Goal: Book appointment/travel/reservation

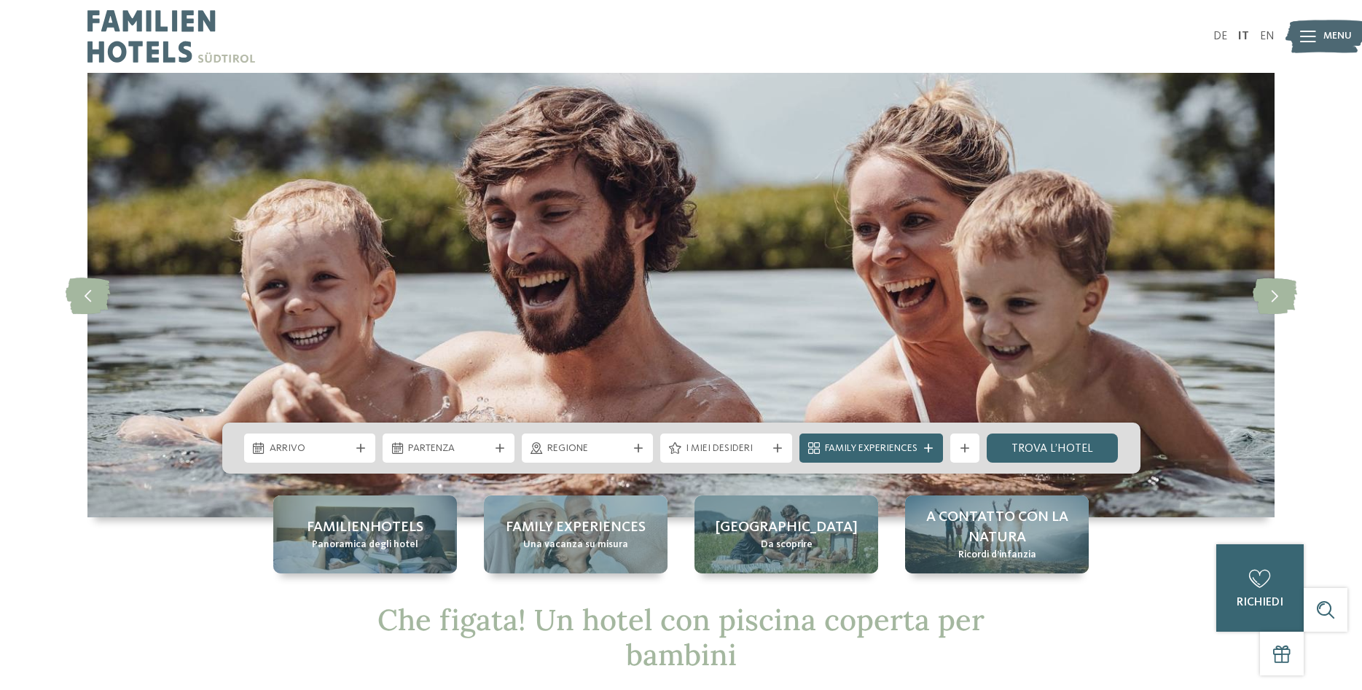
click at [358, 445] on icon at bounding box center [360, 448] width 9 height 9
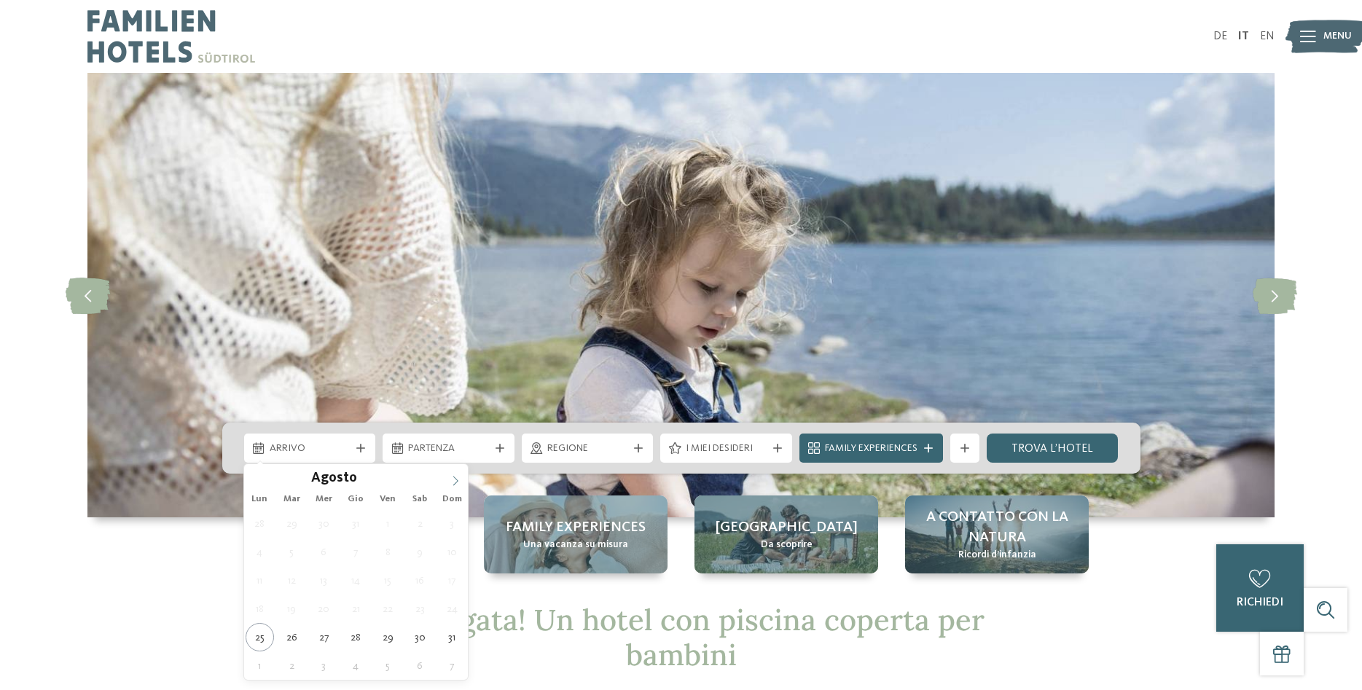
click at [454, 481] on icon at bounding box center [455, 481] width 10 height 10
type div "26.12.2025"
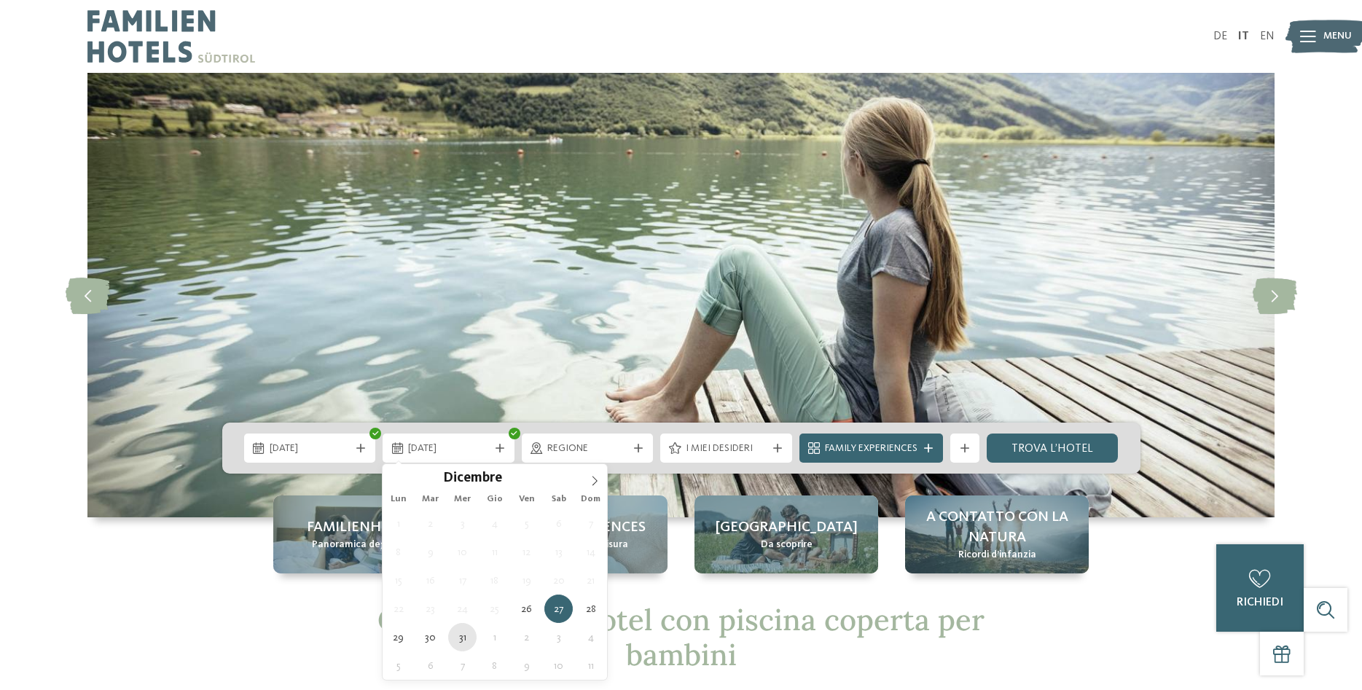
type div "31.12.2025"
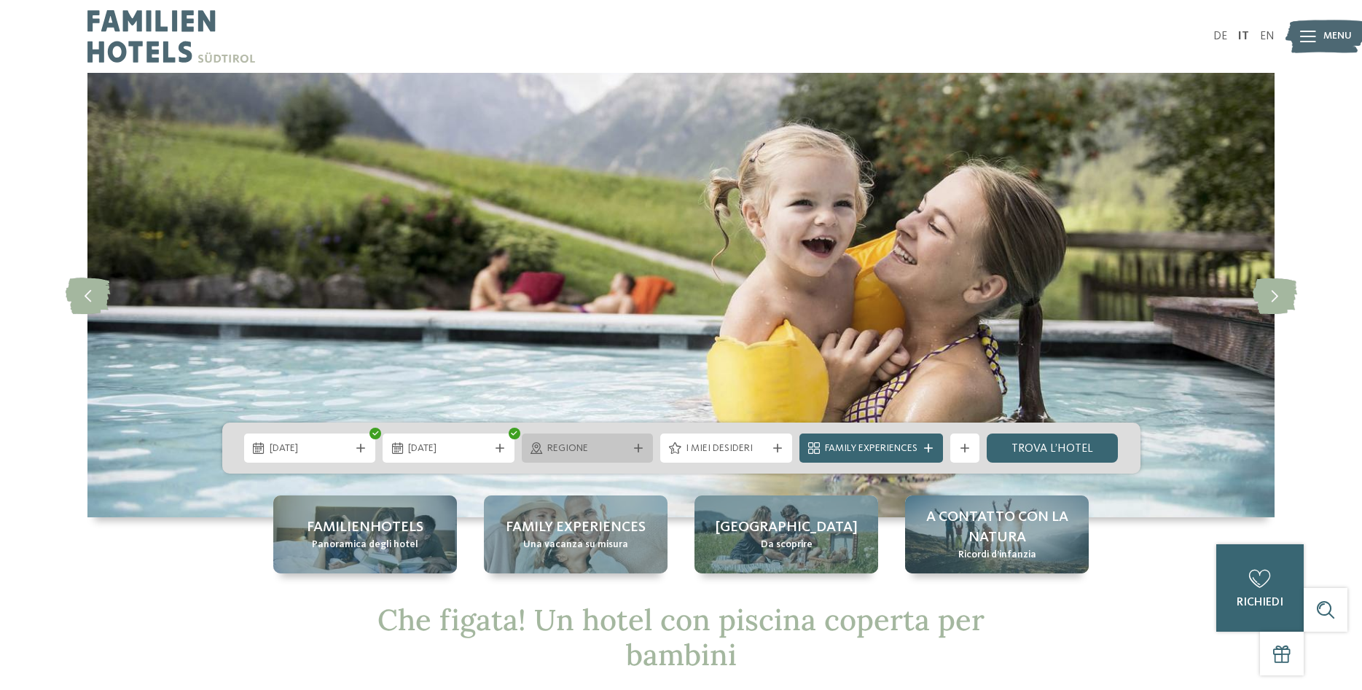
click at [627, 448] on div "Regione" at bounding box center [587, 448] width 88 height 16
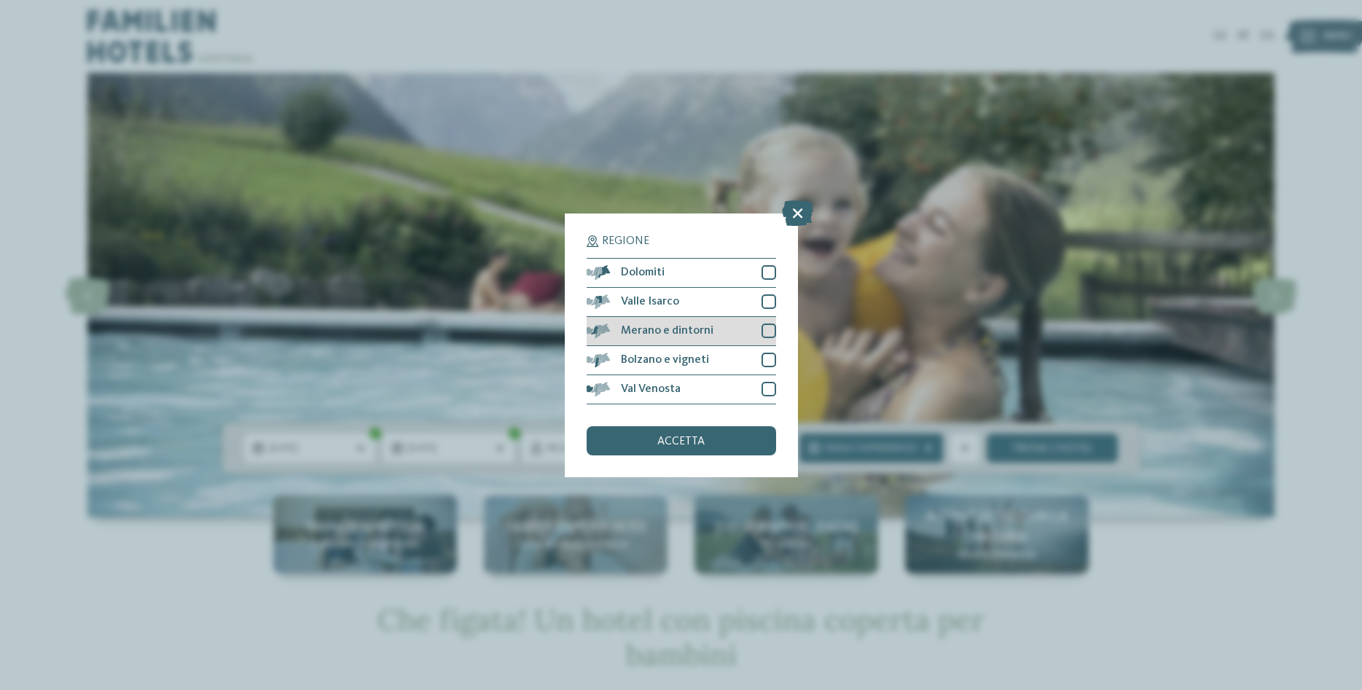
click at [647, 337] on div "Merano e dintorni" at bounding box center [680, 331] width 189 height 29
click at [645, 441] on div "accetta" at bounding box center [680, 440] width 189 height 29
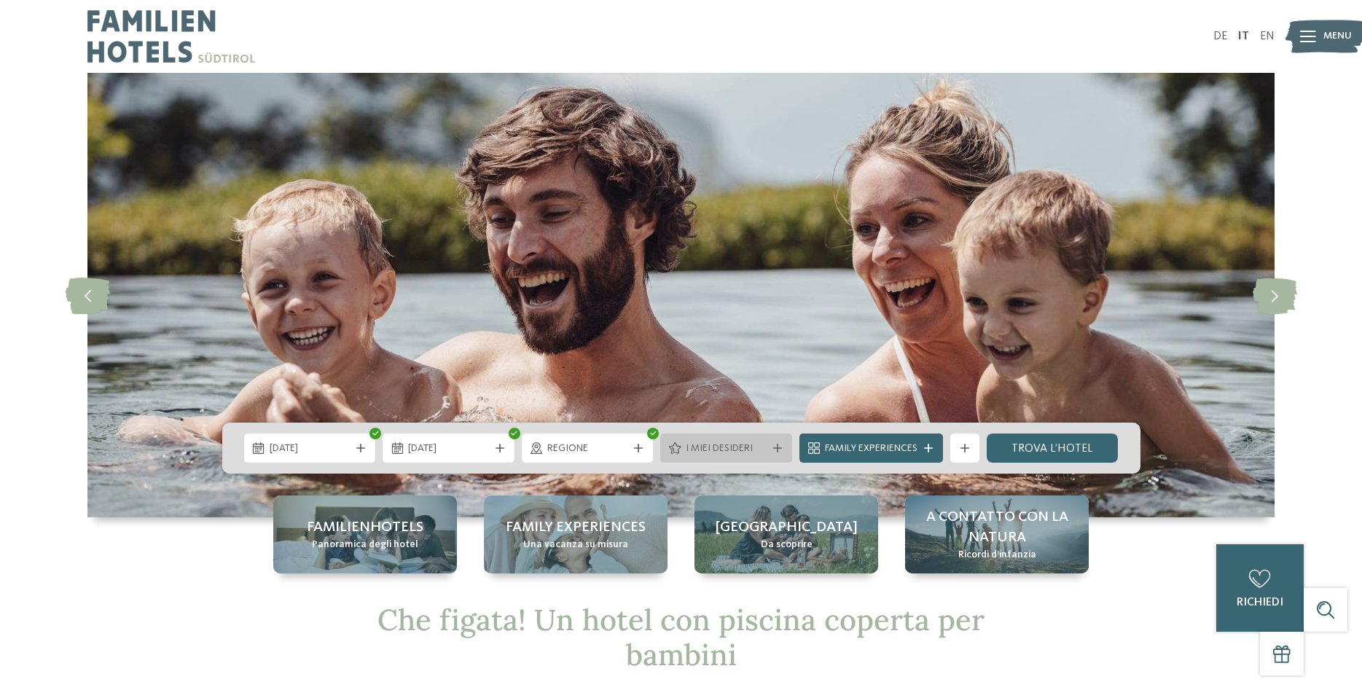
click at [766, 457] on div "I miei desideri" at bounding box center [726, 447] width 132 height 29
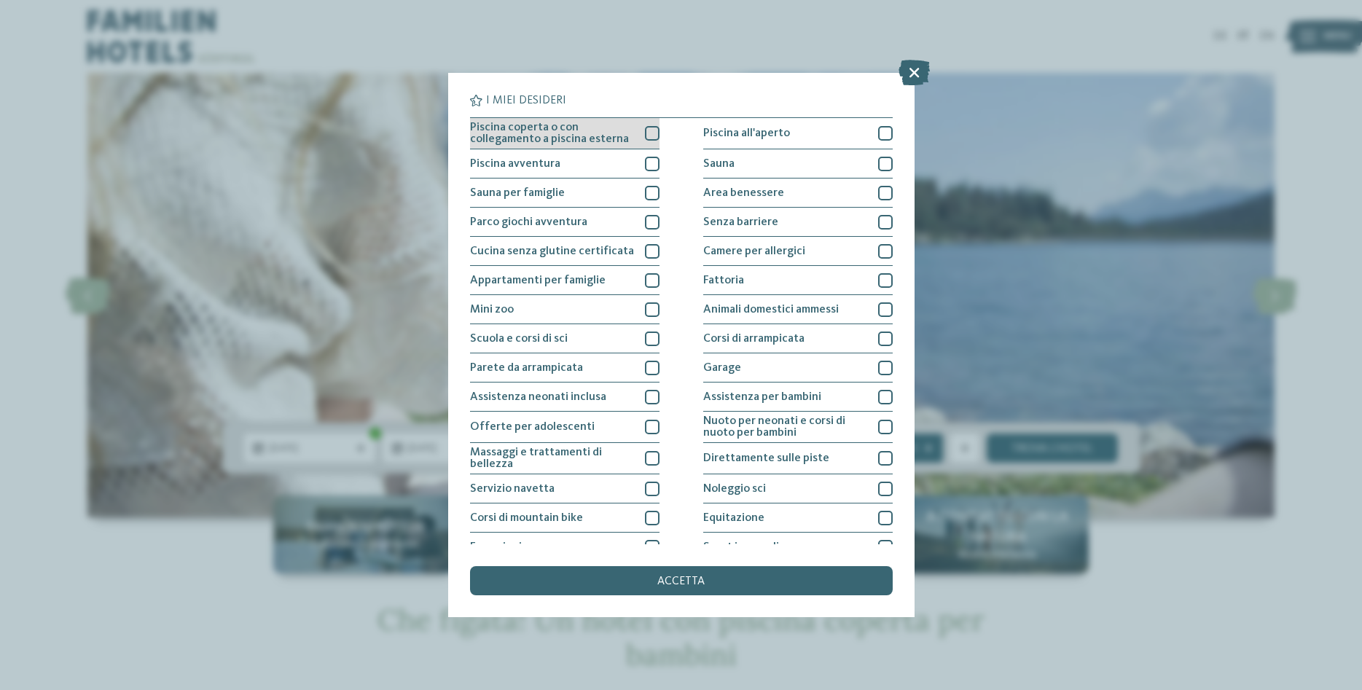
click at [589, 134] on span "Piscina coperta o con collegamento a piscina esterna" at bounding box center [552, 133] width 164 height 23
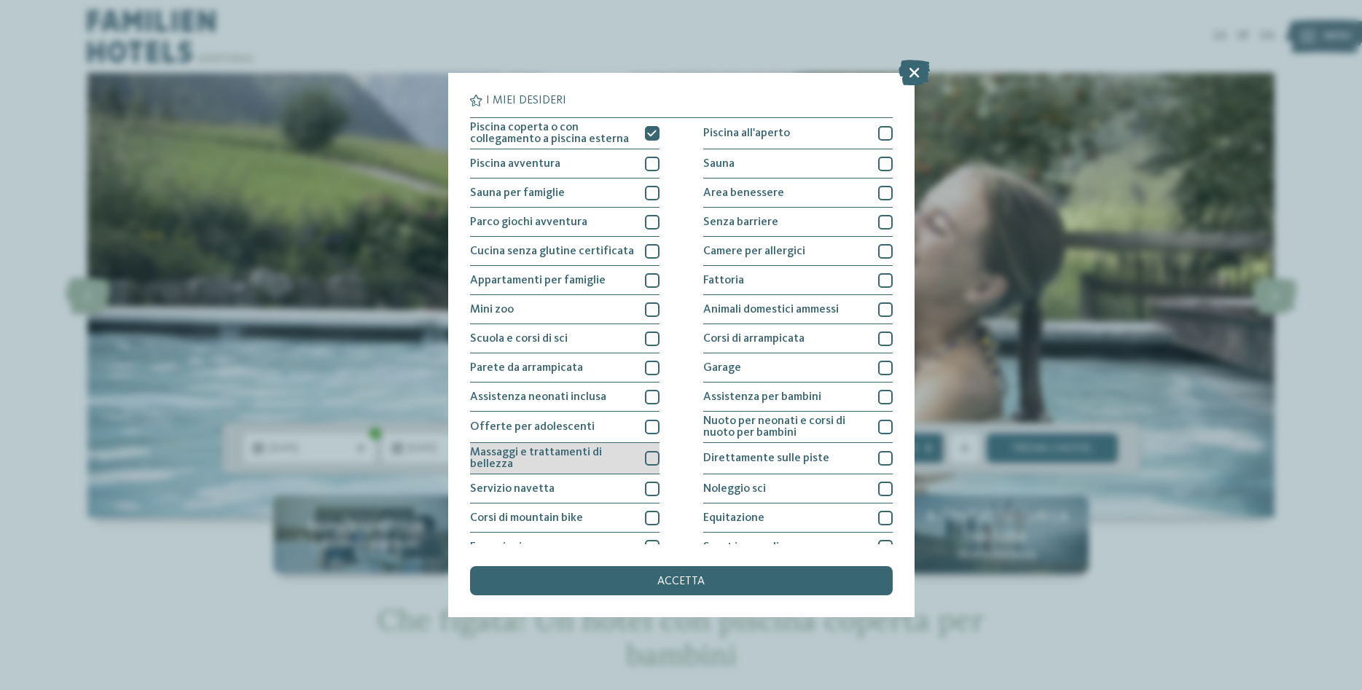
click at [529, 457] on span "Massaggi e trattamenti di bellezza" at bounding box center [552, 458] width 164 height 23
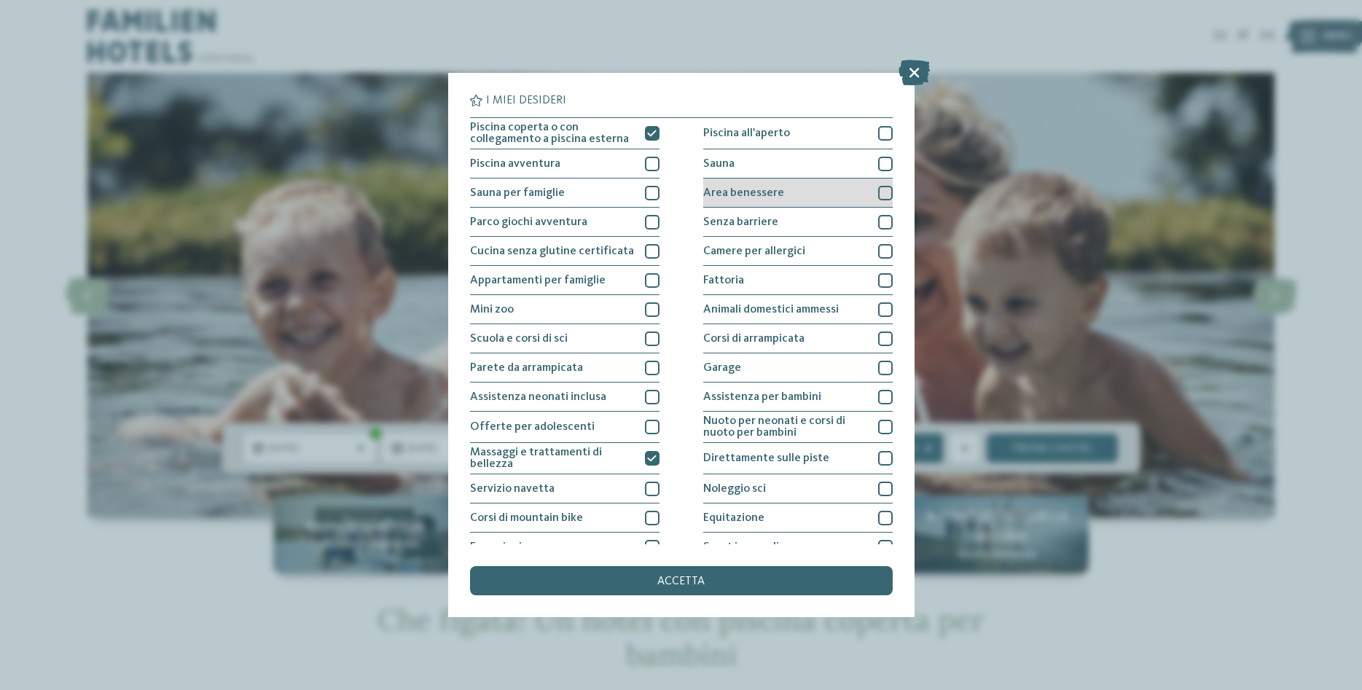
click at [838, 183] on div "Area benessere" at bounding box center [797, 192] width 189 height 29
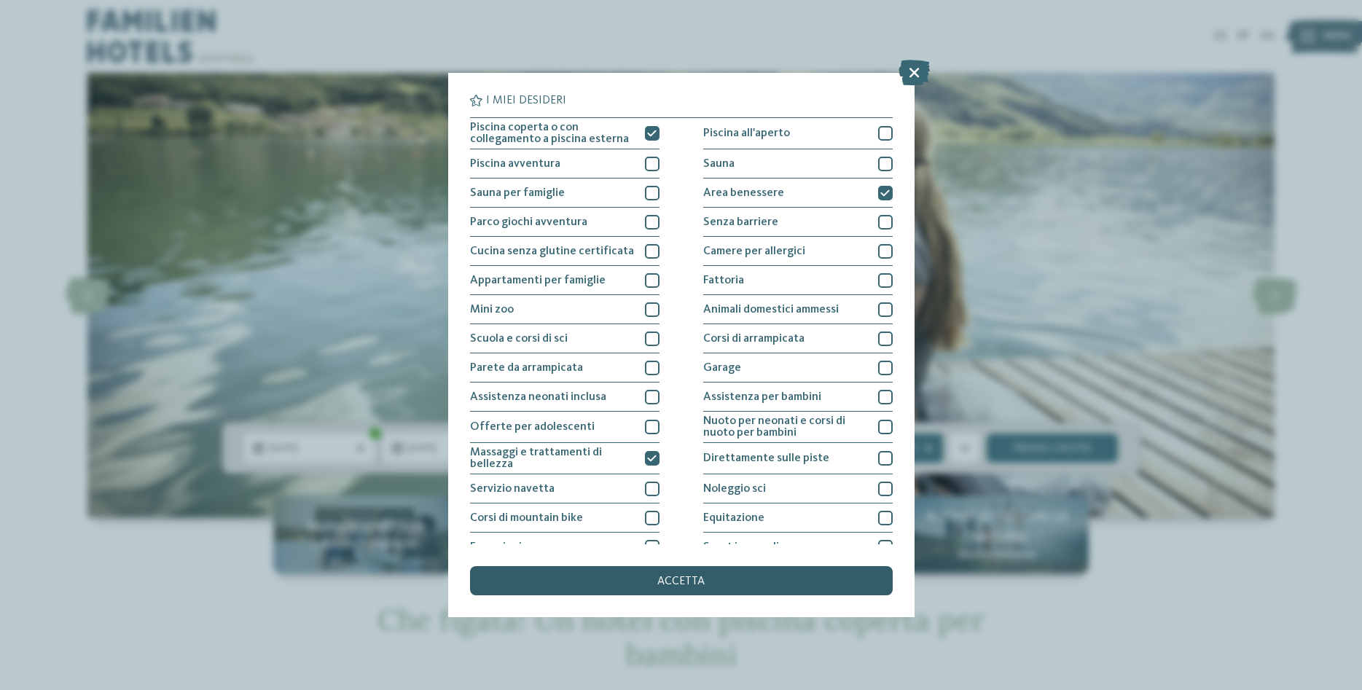
click at [759, 578] on div "accetta" at bounding box center [681, 580] width 423 height 29
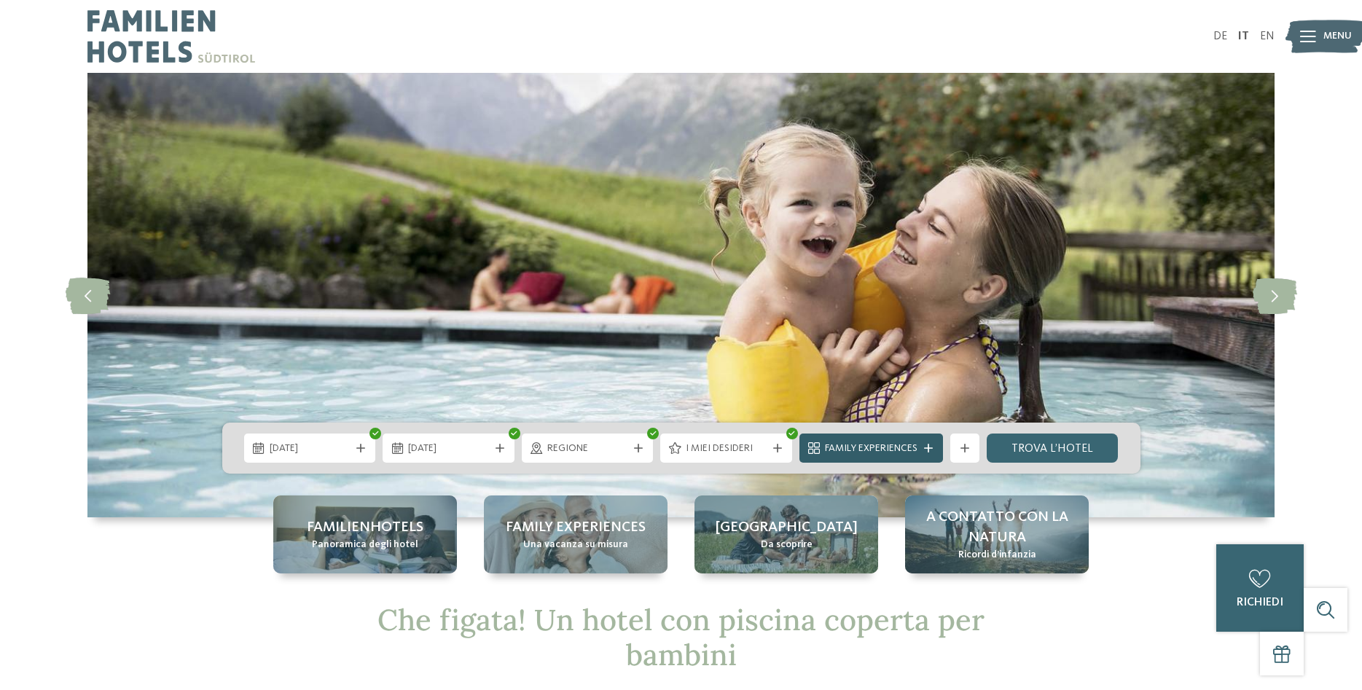
click at [892, 450] on span "Family Experiences" at bounding box center [871, 448] width 93 height 15
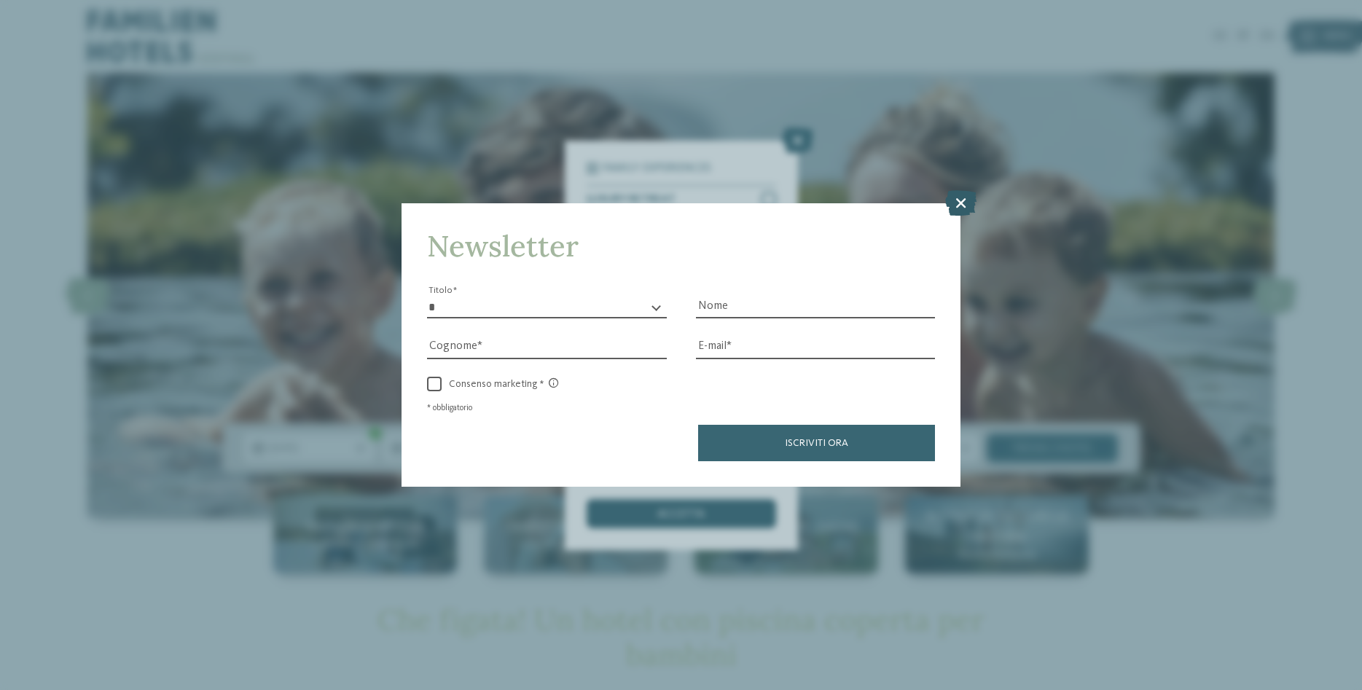
click at [957, 199] on icon at bounding box center [960, 202] width 31 height 25
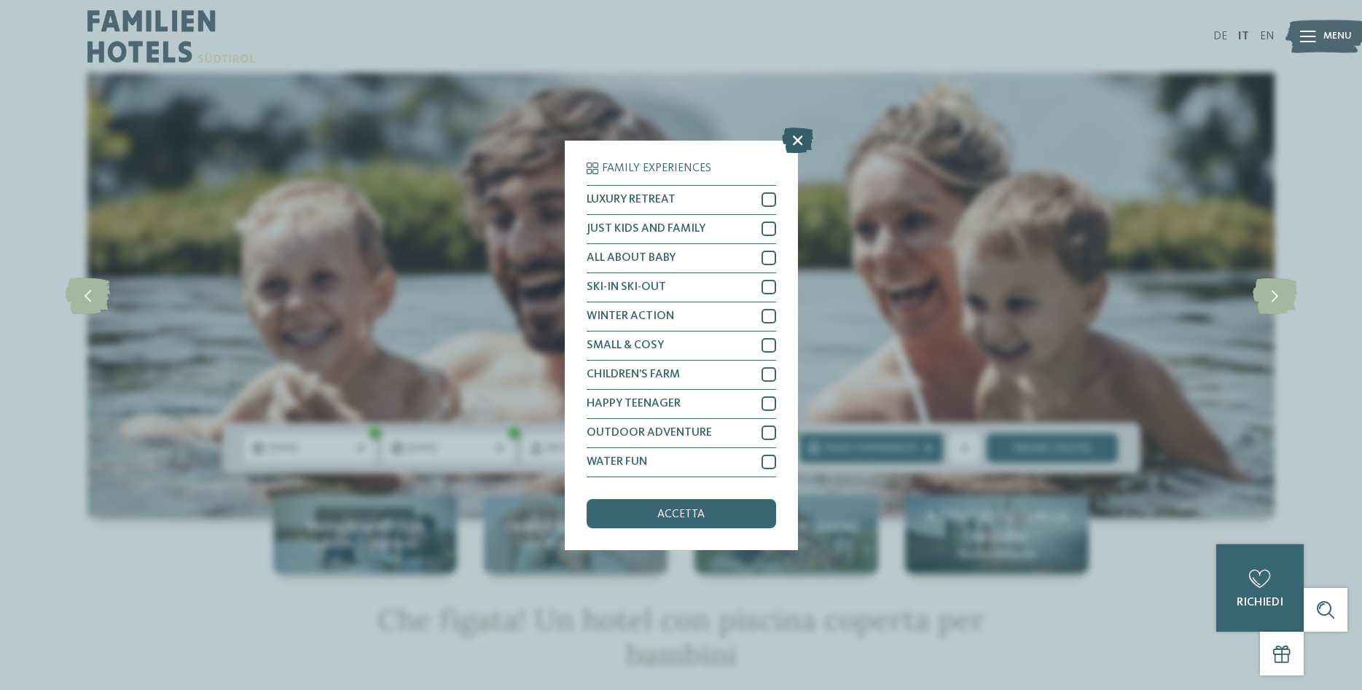
click at [794, 141] on icon at bounding box center [797, 139] width 31 height 25
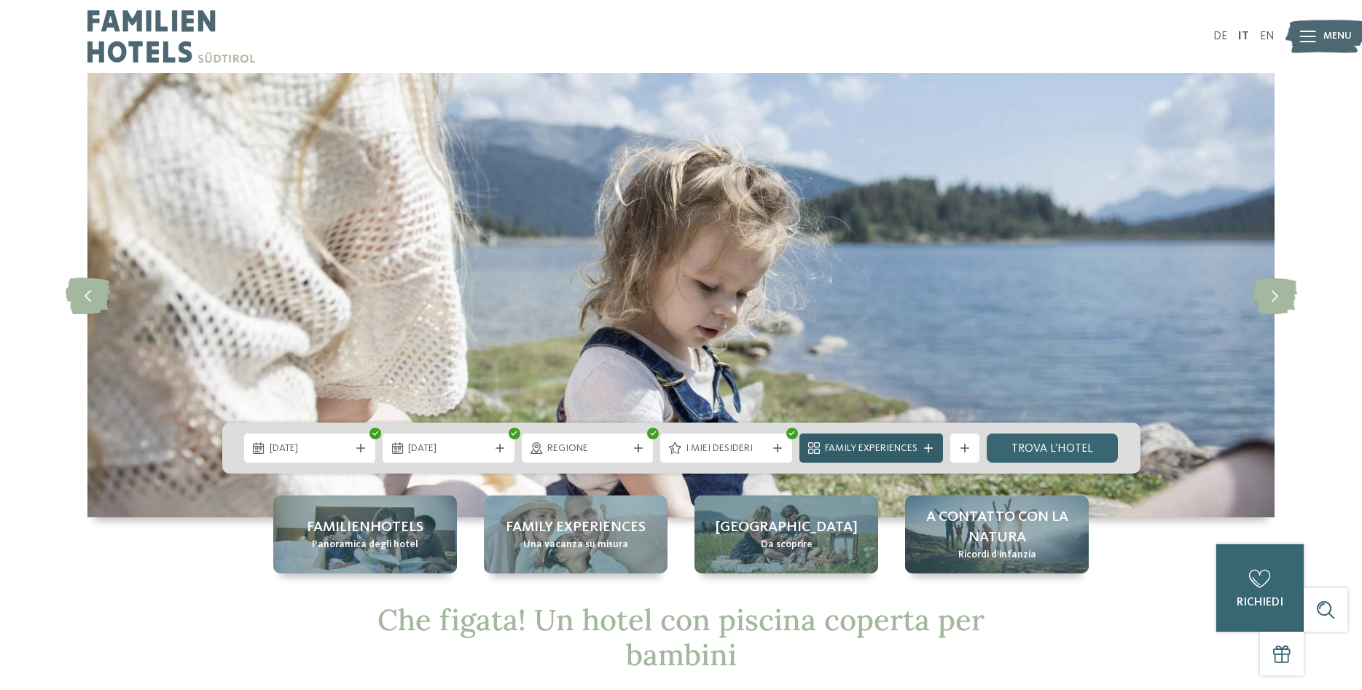
click at [922, 447] on div at bounding box center [928, 448] width 15 height 9
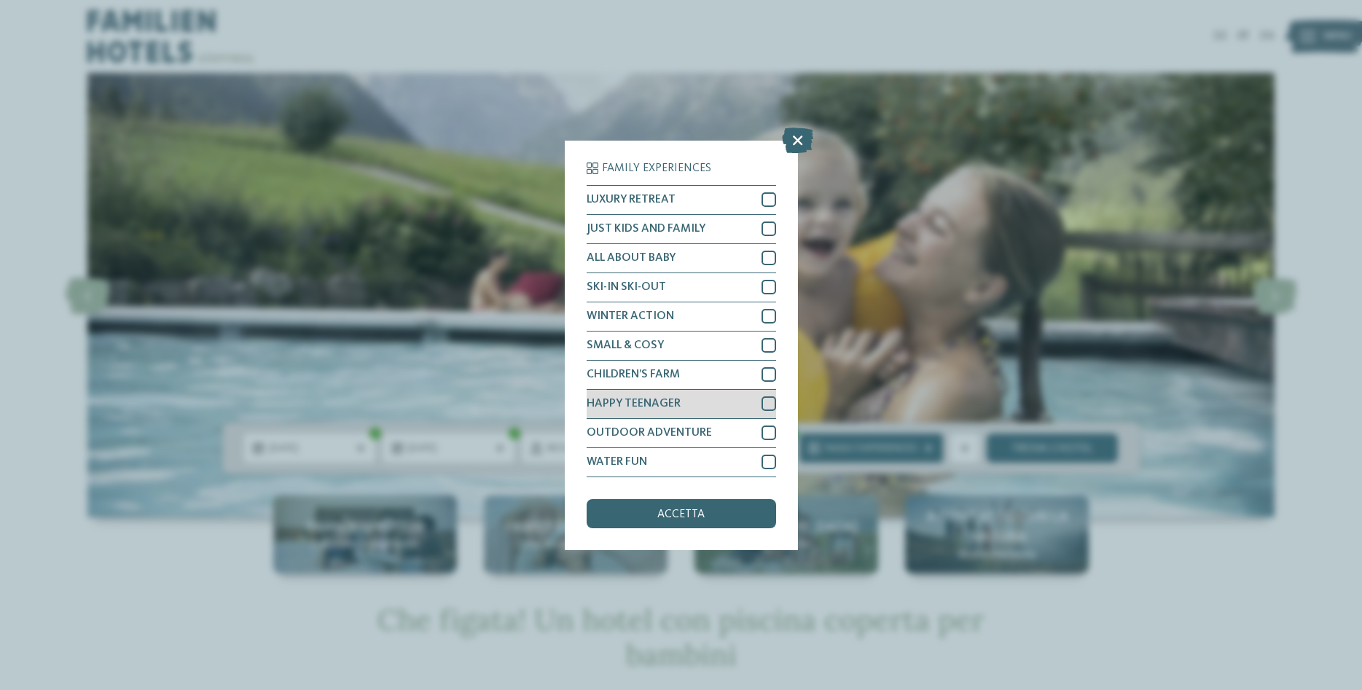
click at [771, 400] on div at bounding box center [768, 403] width 15 height 15
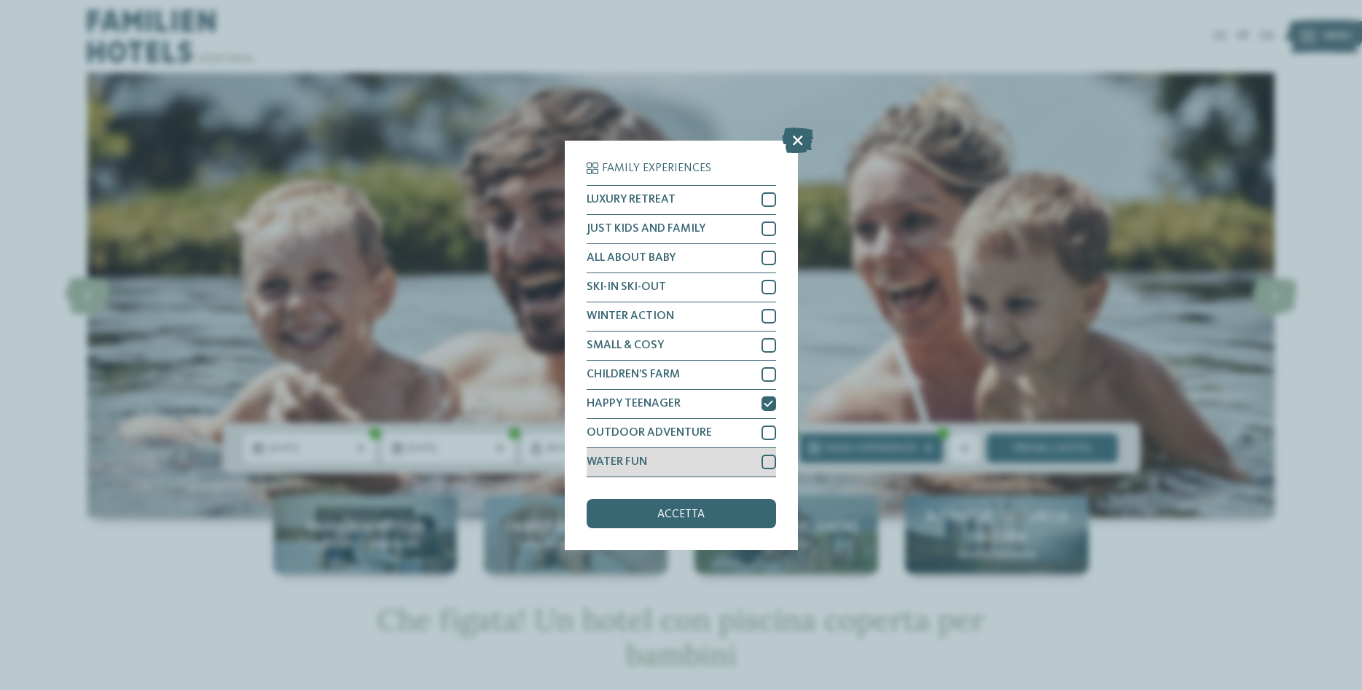
click at [766, 469] on div "WATER FUN" at bounding box center [680, 462] width 189 height 29
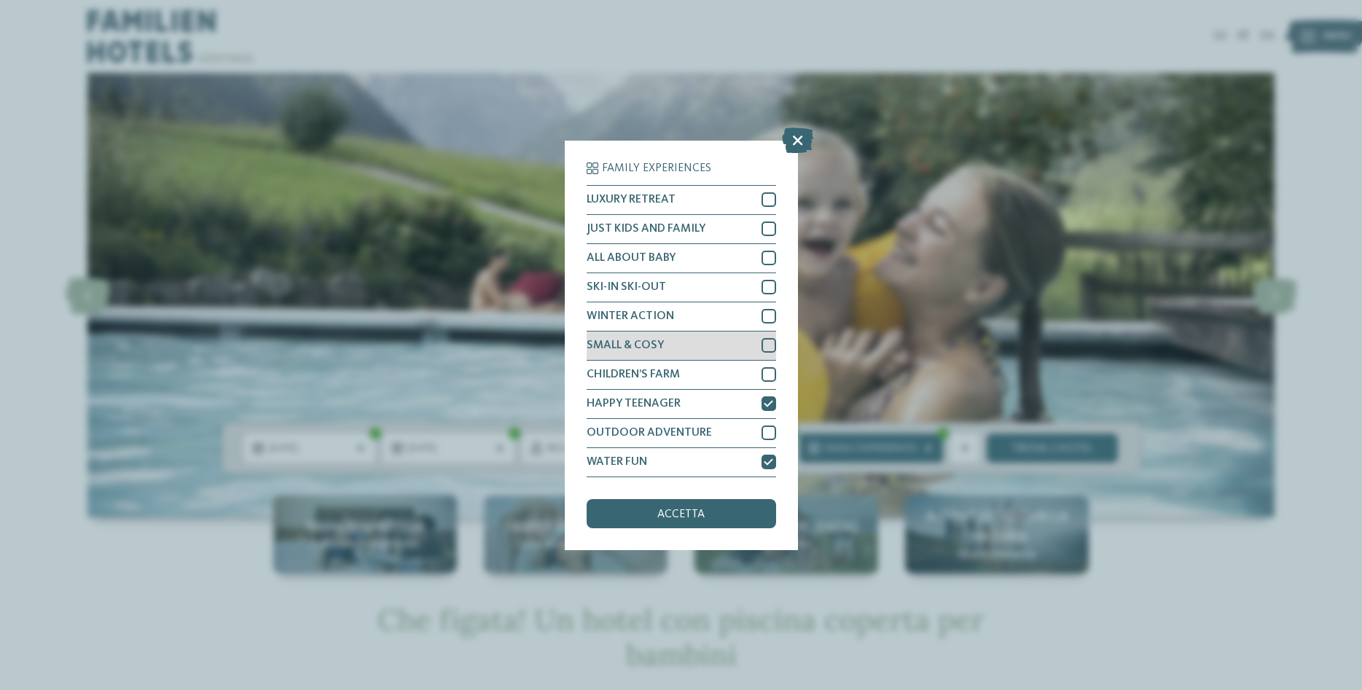
click at [768, 339] on div at bounding box center [768, 345] width 15 height 15
click at [768, 318] on div at bounding box center [768, 316] width 15 height 15
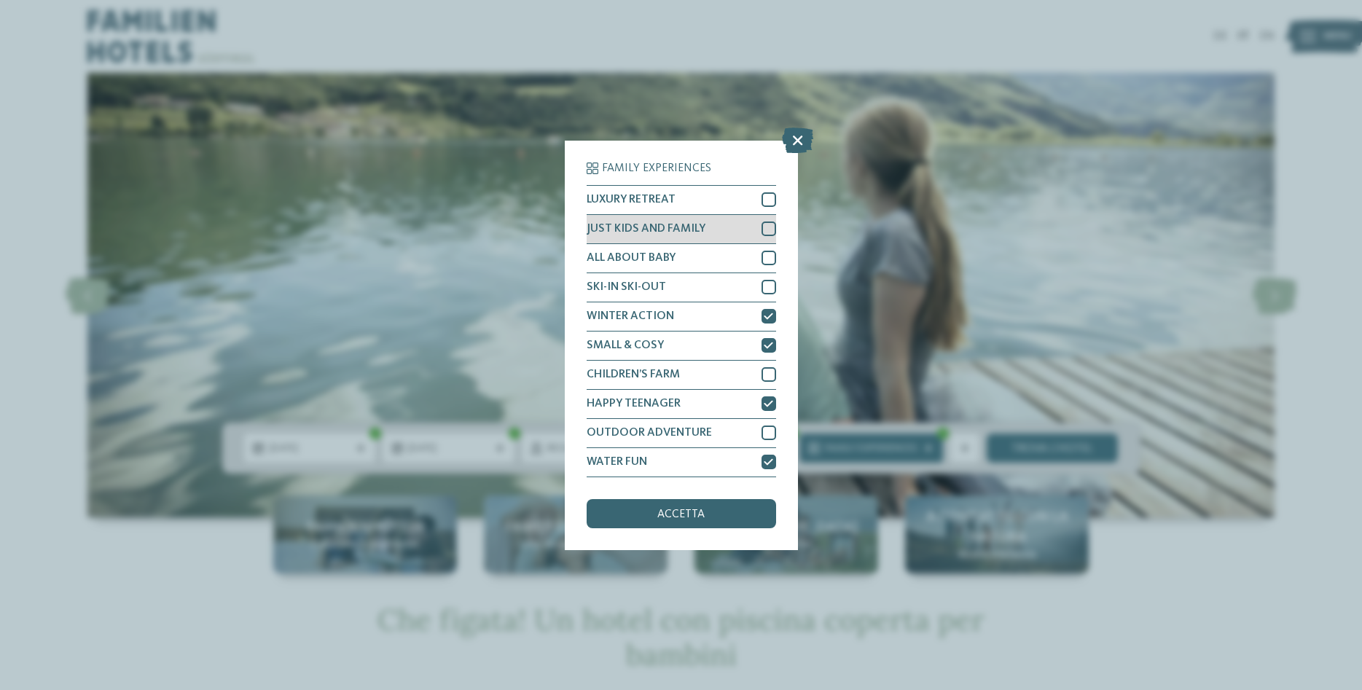
click at [774, 229] on div at bounding box center [768, 228] width 15 height 15
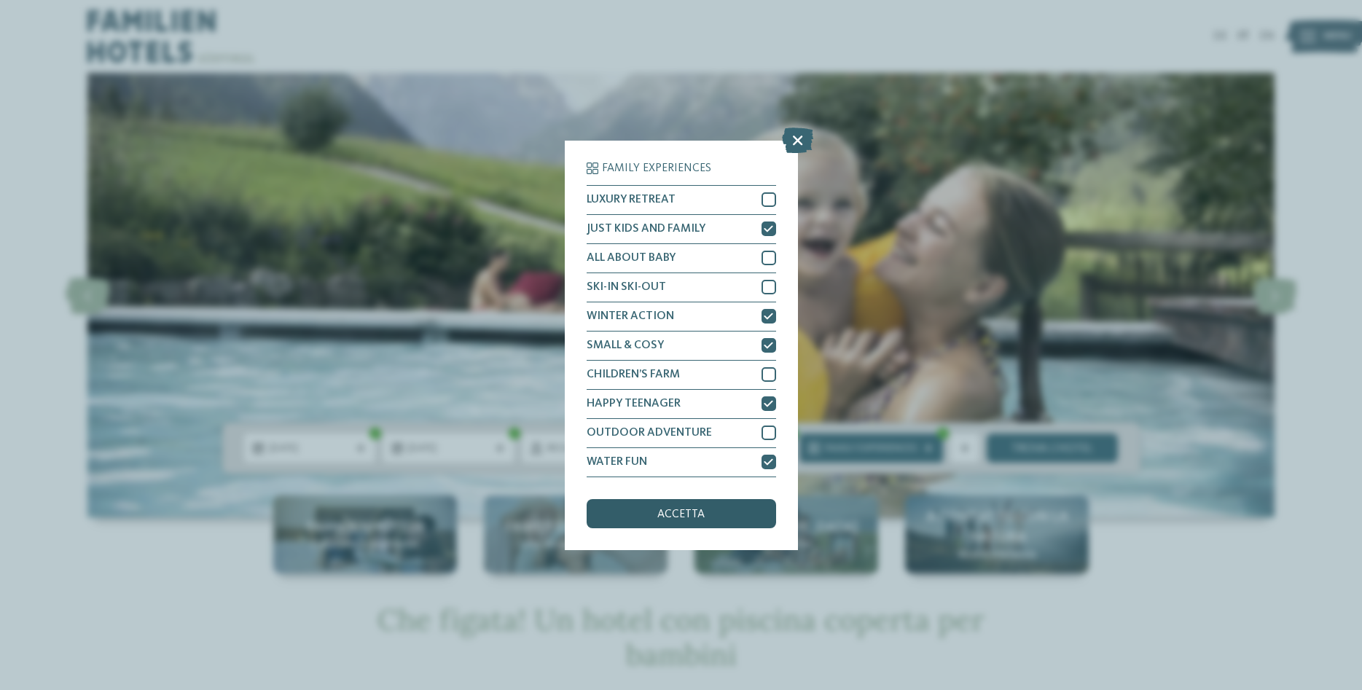
click at [690, 509] on span "accetta" at bounding box center [680, 514] width 47 height 12
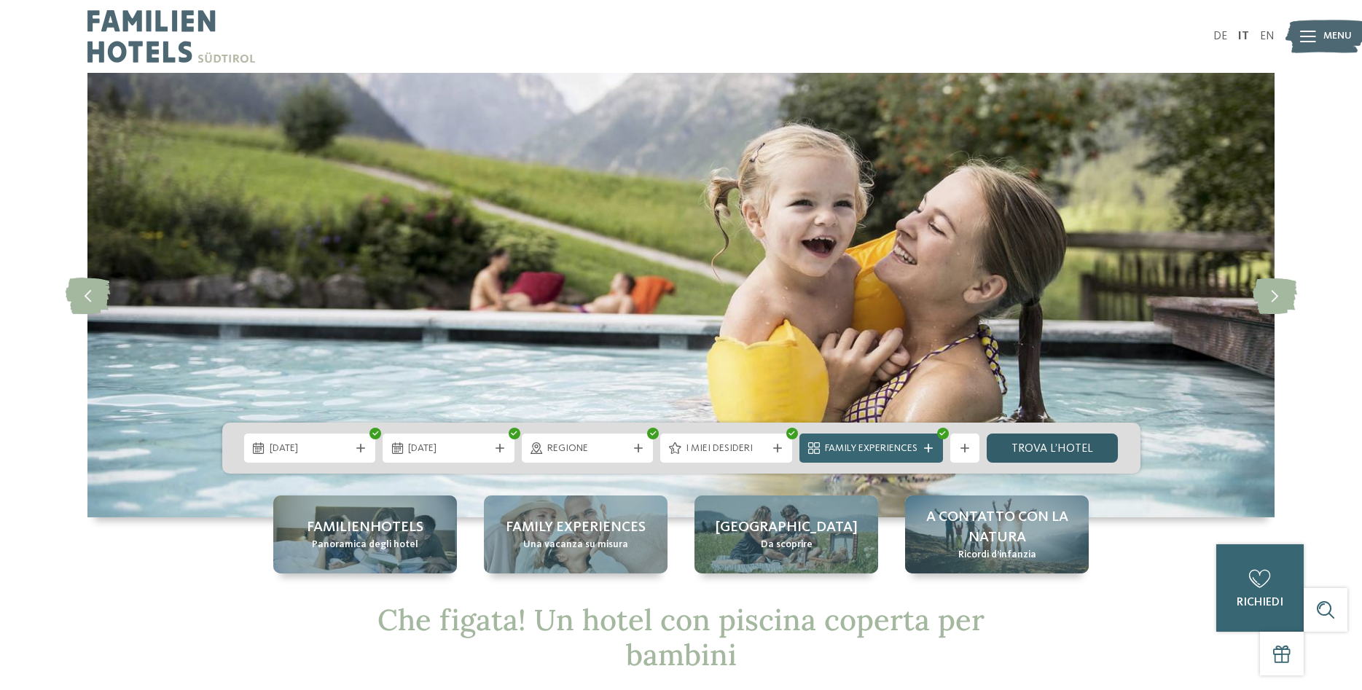
click at [1064, 447] on link "trova l’hotel" at bounding box center [1052, 447] width 132 height 29
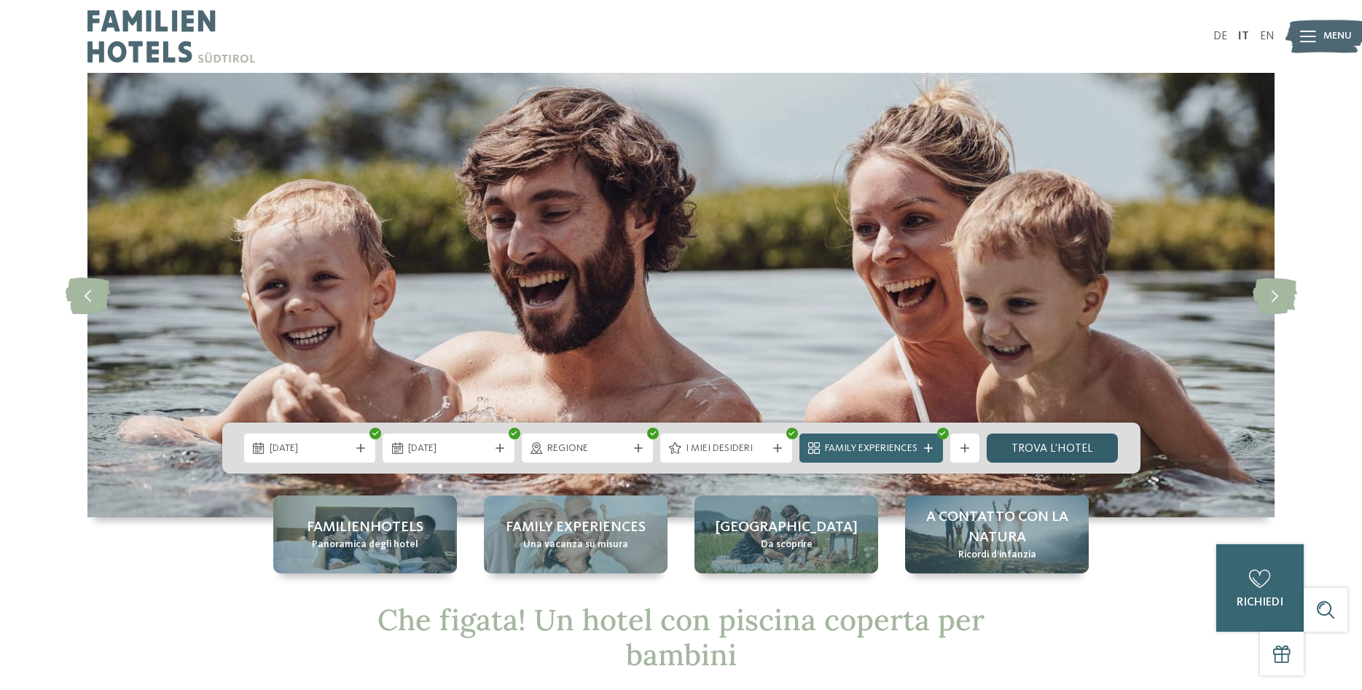
click at [1079, 438] on link "trova l’hotel" at bounding box center [1052, 447] width 132 height 29
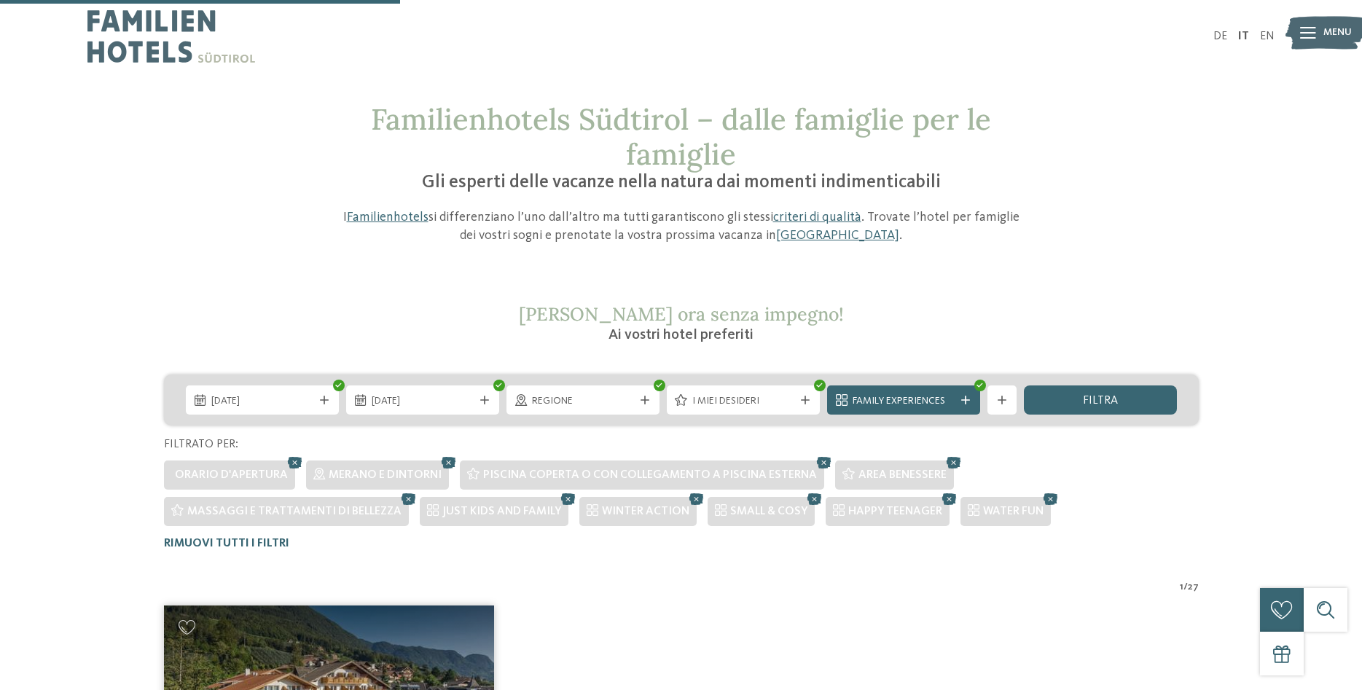
scroll to position [514, 0]
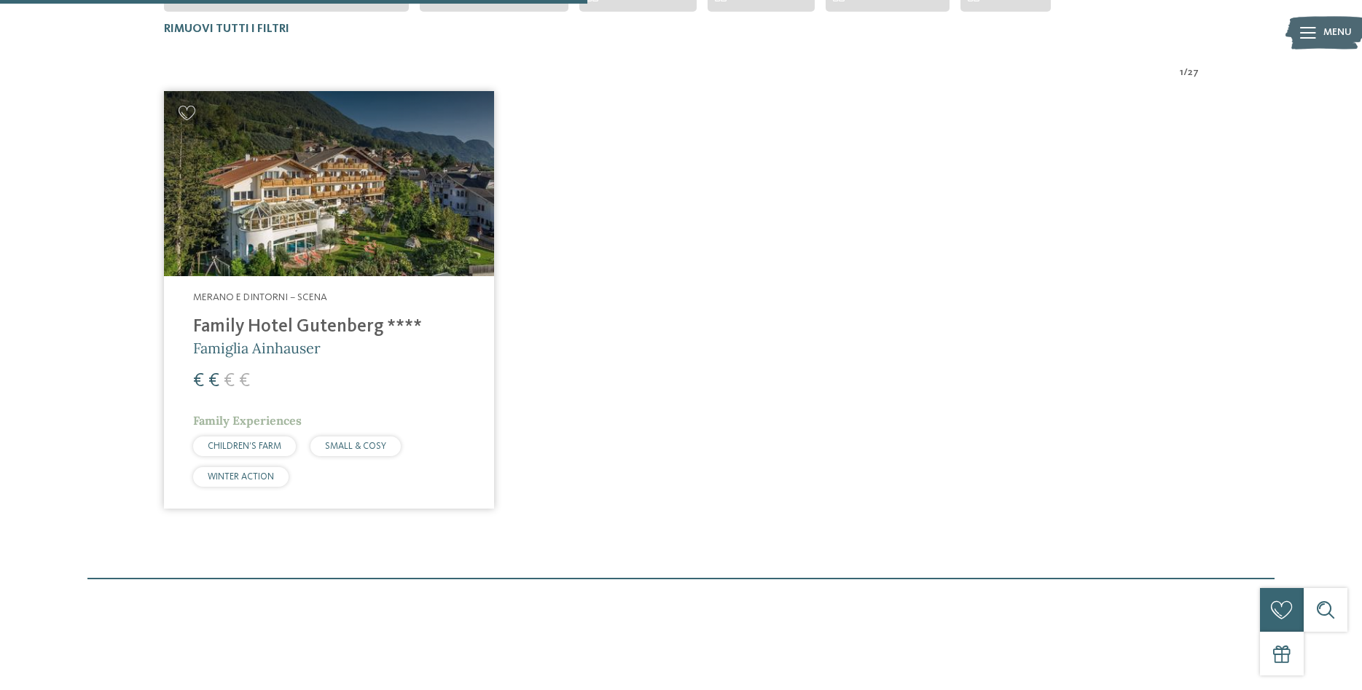
click at [387, 324] on h4 "Family Hotel Gutenberg ****" at bounding box center [329, 327] width 272 height 22
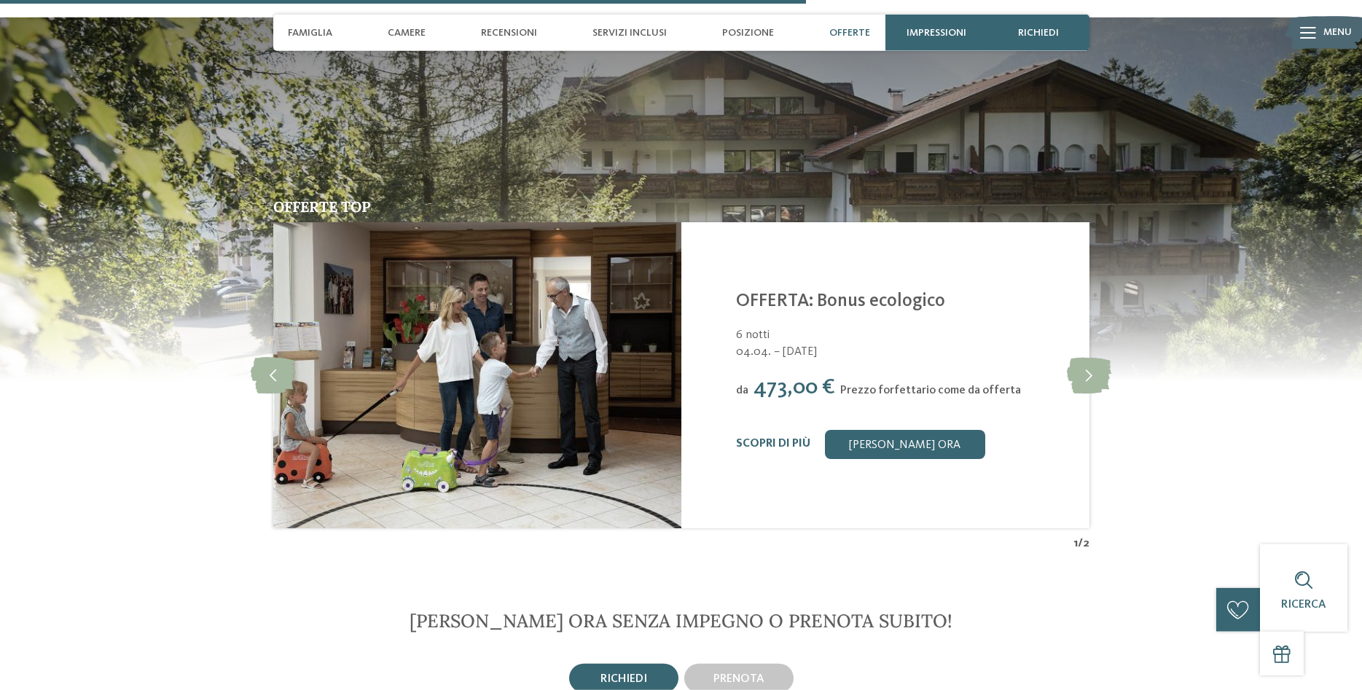
scroll to position [2601, 0]
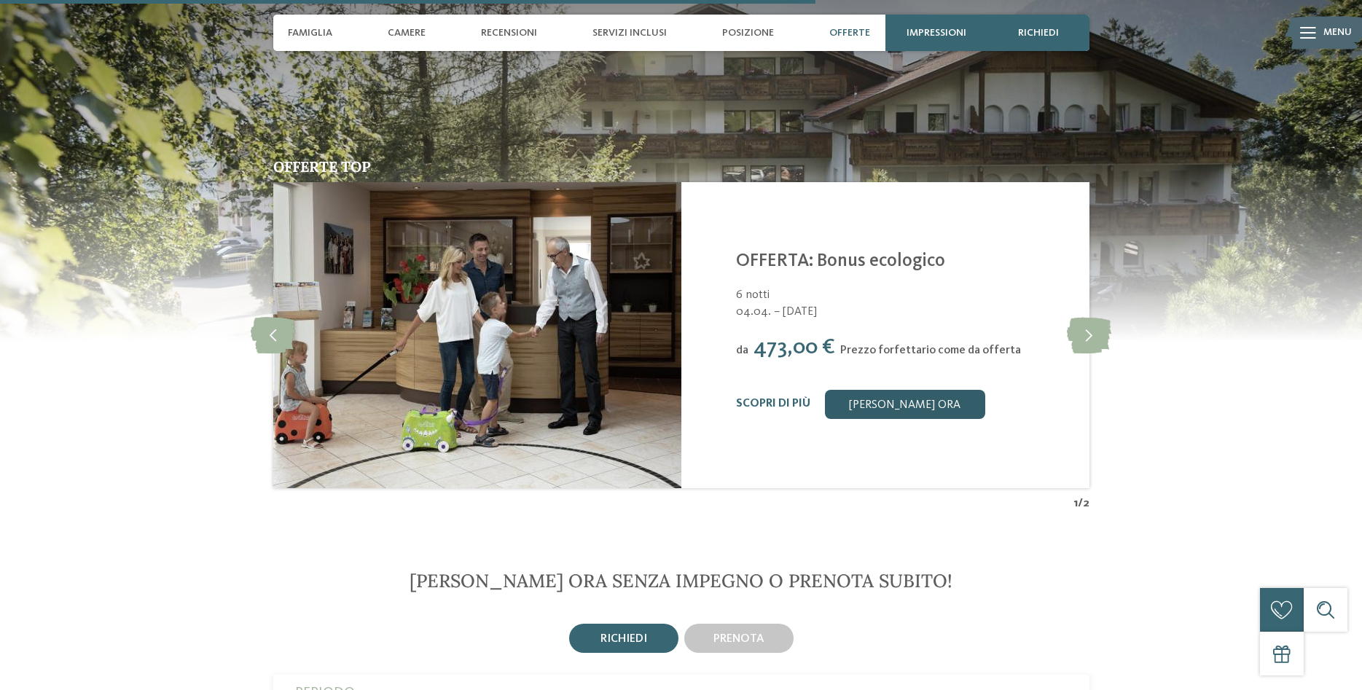
click at [899, 390] on link "[PERSON_NAME] ora" at bounding box center [905, 404] width 160 height 29
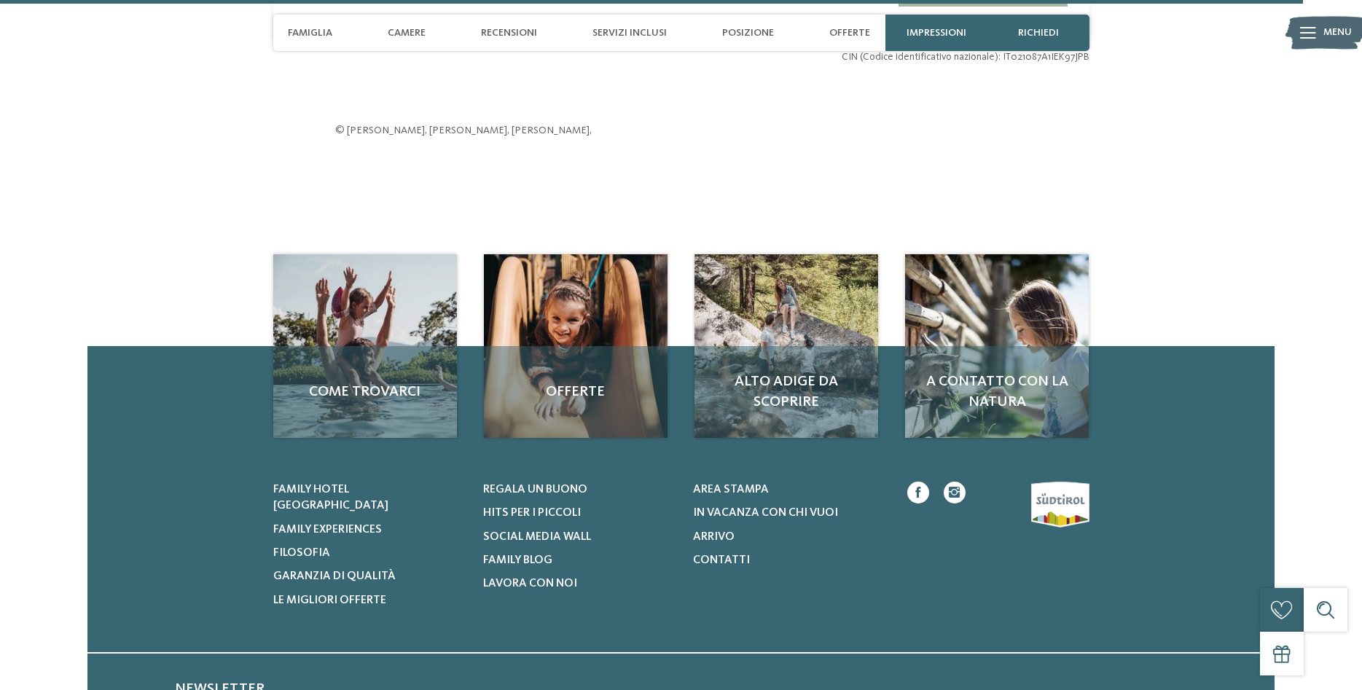
scroll to position [4064, 0]
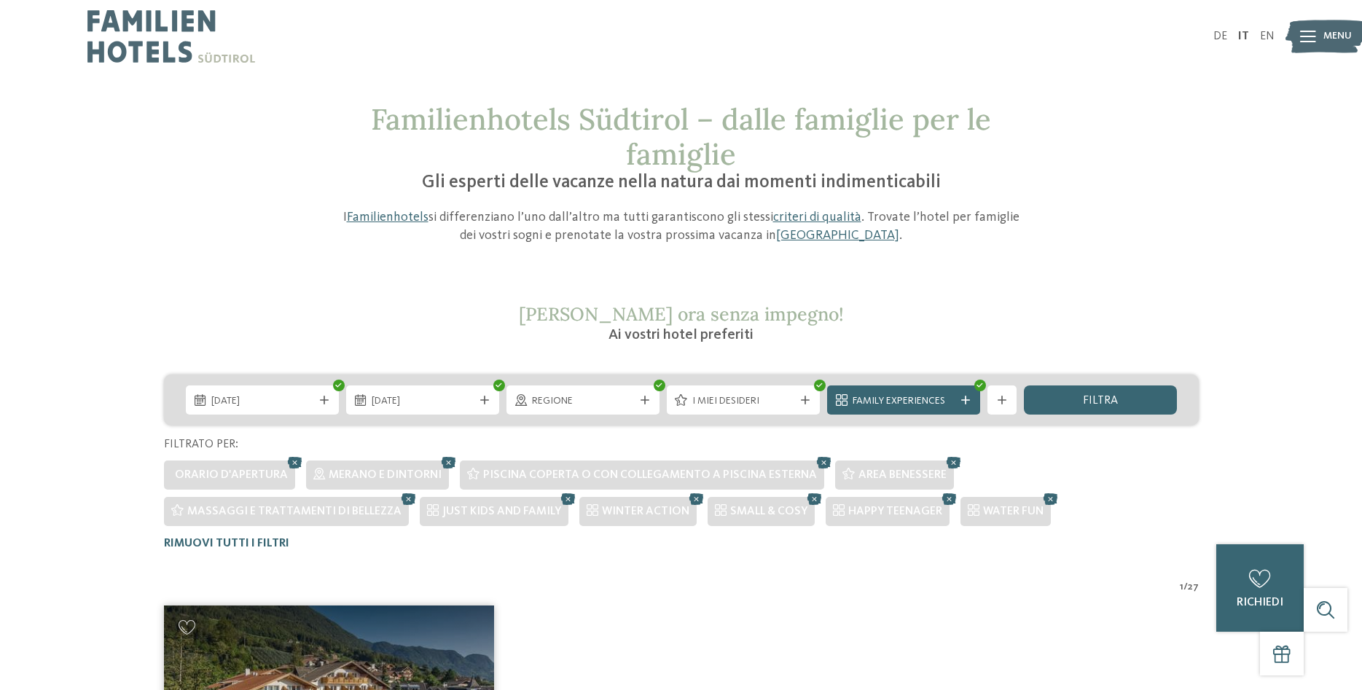
click at [1120, 422] on div "26.12.2025 31.12.2025" at bounding box center [681, 399] width 1034 height 51
click at [593, 394] on span "Regione" at bounding box center [583, 401] width 102 height 15
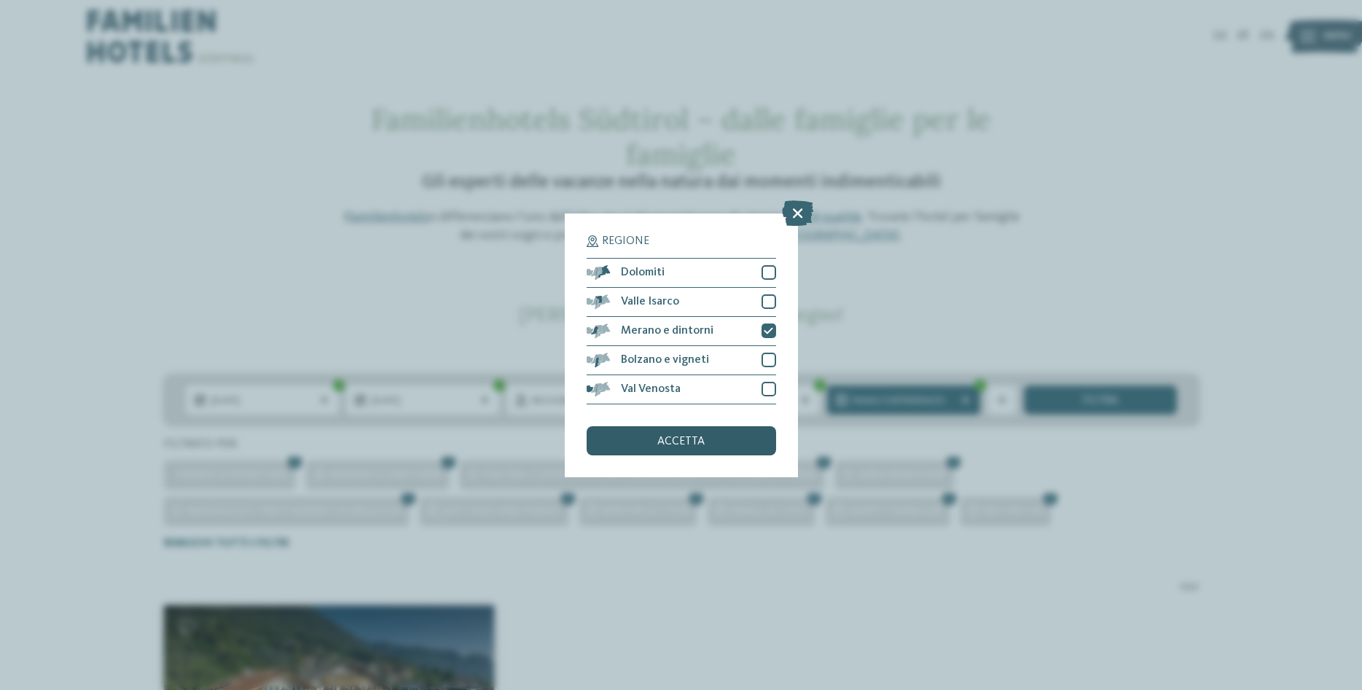
click at [640, 449] on div "accetta" at bounding box center [680, 440] width 189 height 29
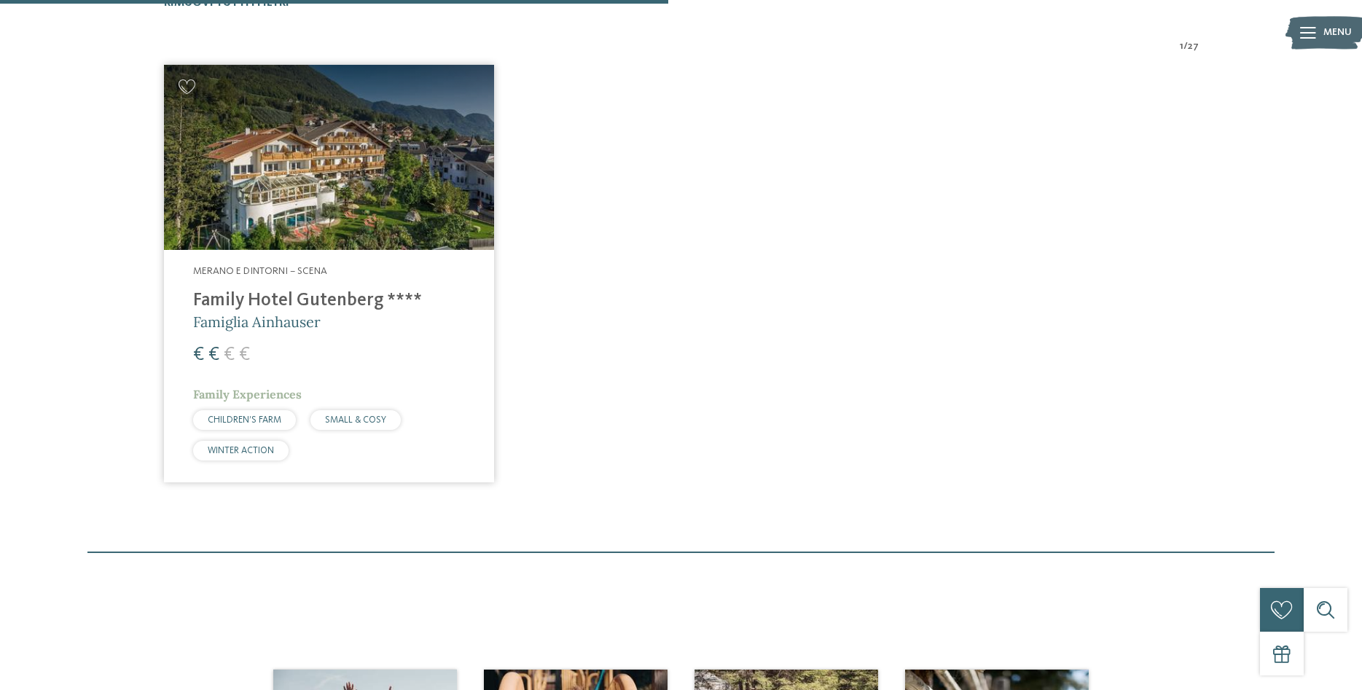
scroll to position [594, 0]
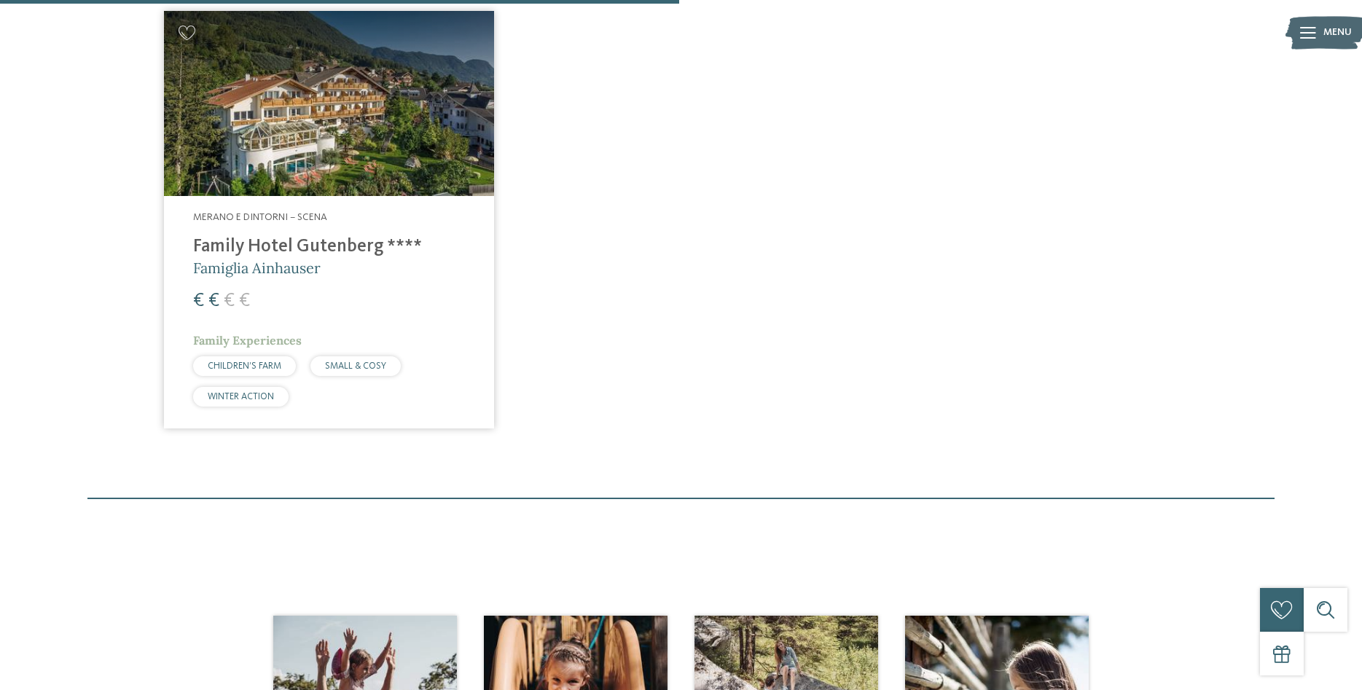
click at [368, 161] on img at bounding box center [329, 104] width 330 height 186
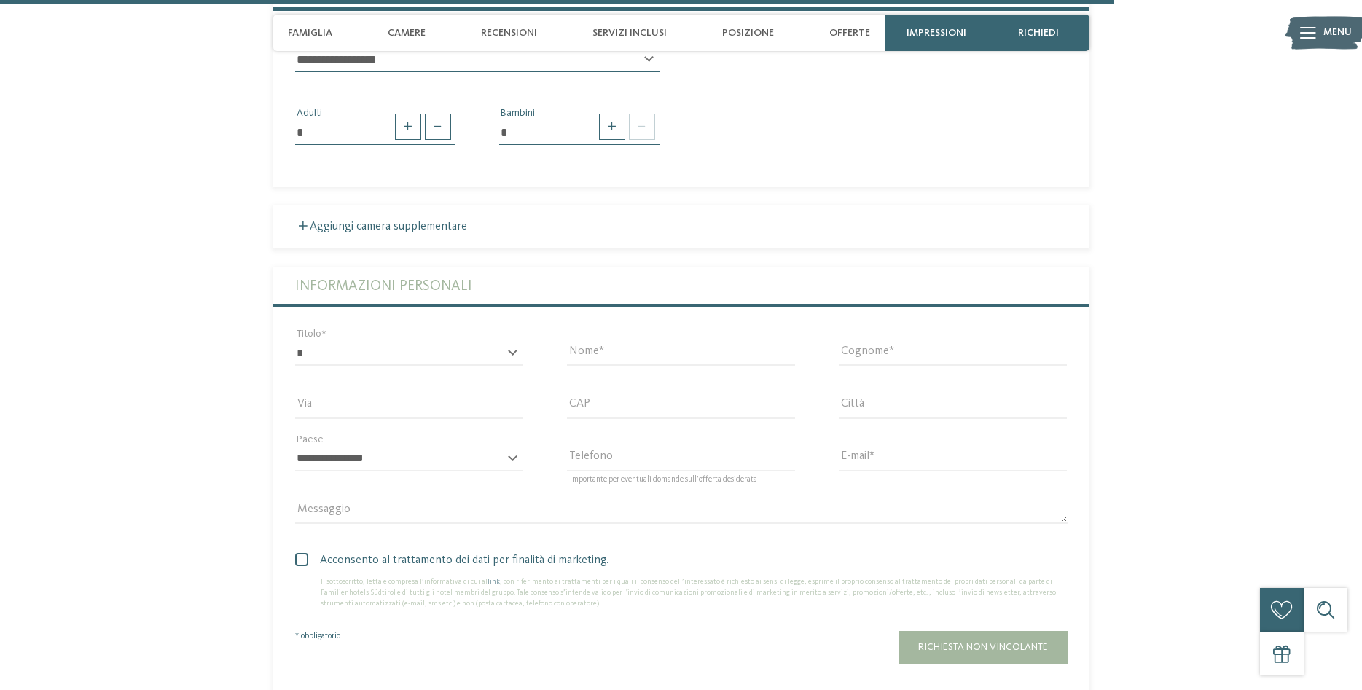
scroll to position [3715, 0]
